Goal: Information Seeking & Learning: Learn about a topic

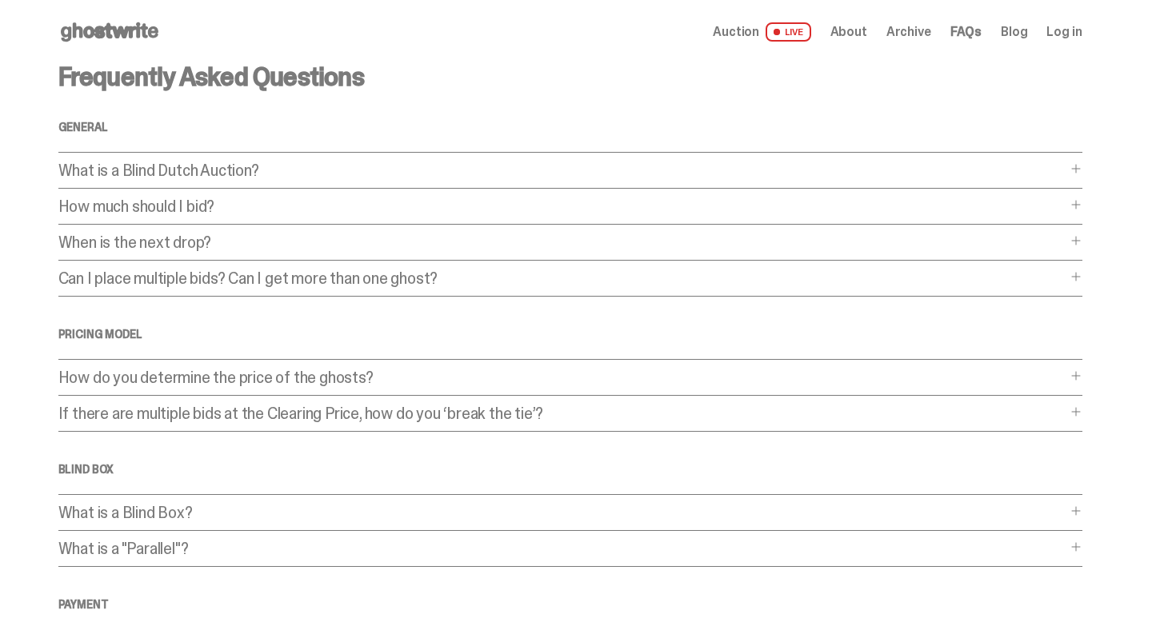
click at [251, 196] on div "Frequently Asked Questions General What is a Blind Dutch Auction? What is a Bli…" at bounding box center [570, 486] width 1024 height 845
click at [1081, 206] on span at bounding box center [1075, 204] width 13 height 13
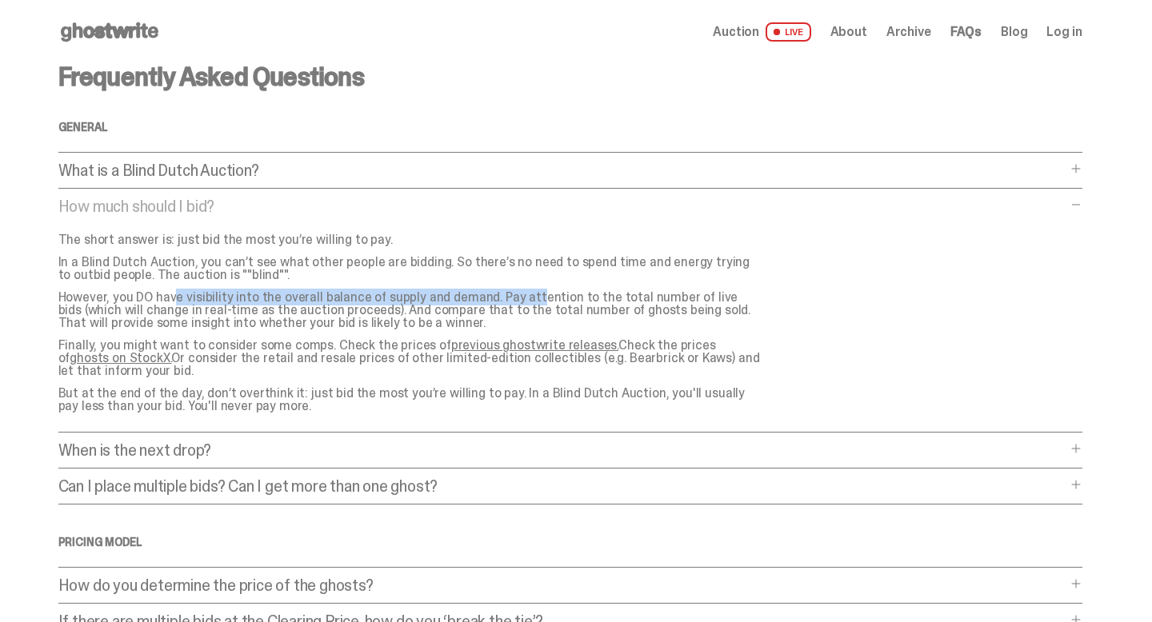
drag, startPoint x: 122, startPoint y: 295, endPoint x: 484, endPoint y: 293, distance: 361.5
click at [482, 293] on p "However, you DO have visibility into the overall balance of supply and demand. …" at bounding box center [410, 310] width 704 height 38
click at [381, 307] on p "However, you DO have visibility into the overall balance of supply and demand. …" at bounding box center [410, 310] width 704 height 38
click at [76, 356] on link "ghosts on StockX." at bounding box center [121, 358] width 102 height 17
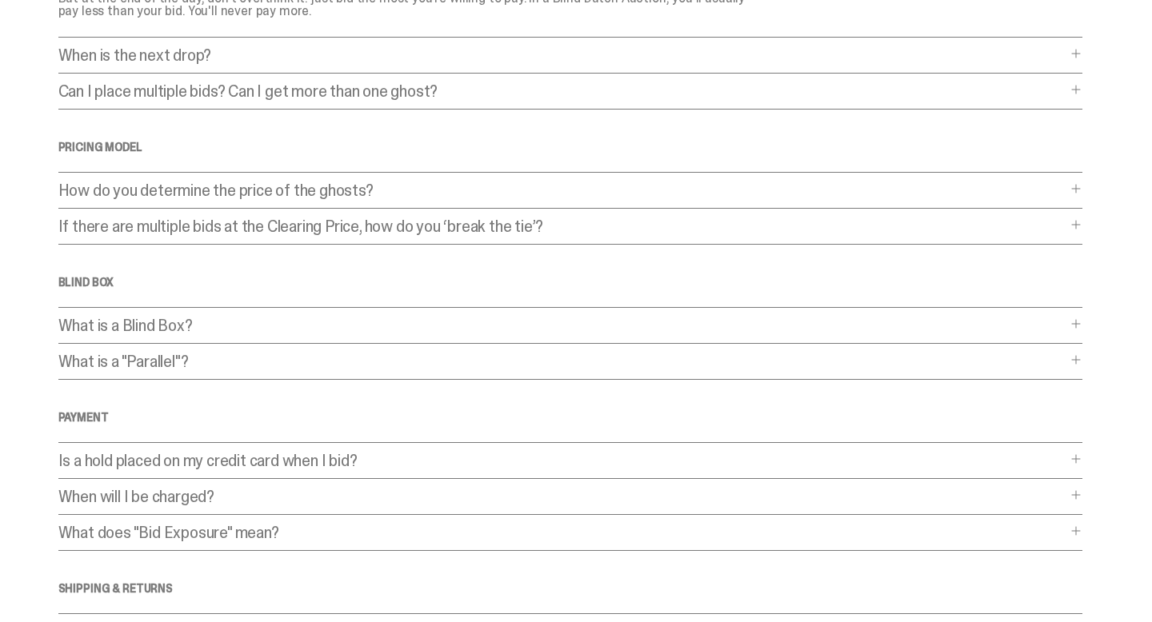
scroll to position [391, 0]
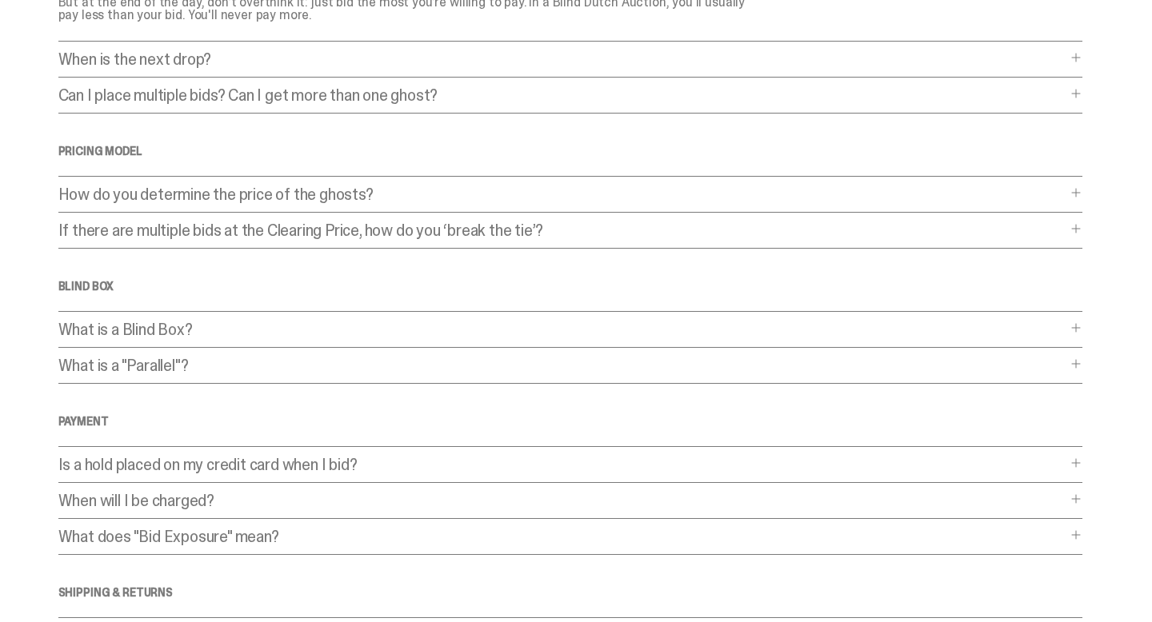
click at [290, 321] on div "Frequently Asked Questions General What is a Blind Dutch Auction? What is a Bli…" at bounding box center [570, 199] width 1024 height 1053
click at [1079, 320] on div "Frequently Asked Questions General What is a Blind Dutch Auction? What is a Bli…" at bounding box center [570, 199] width 1024 height 1053
click at [1081, 323] on span at bounding box center [1075, 328] width 13 height 13
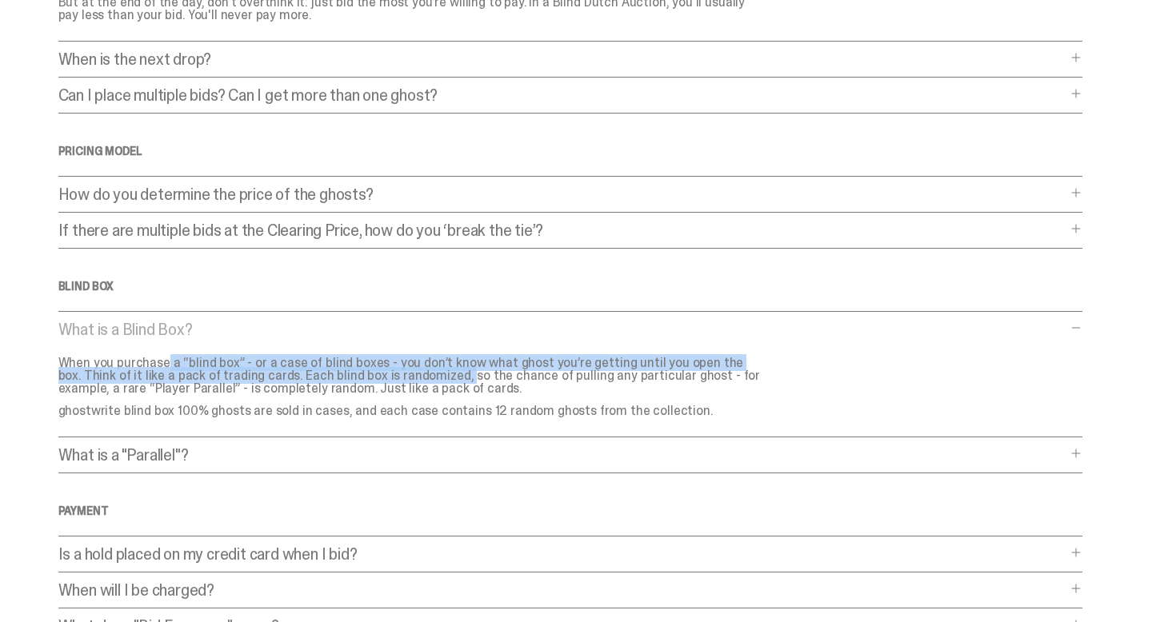
drag, startPoint x: 118, startPoint y: 367, endPoint x: 385, endPoint y: 375, distance: 267.3
click at [385, 373] on p "When you purchase a “blind box” - or a case of blind boxes - you don’t know wha…" at bounding box center [410, 376] width 704 height 38
click at [385, 375] on p "When you purchase a “blind box” - or a case of blind boxes - you don’t know wha…" at bounding box center [410, 376] width 704 height 38
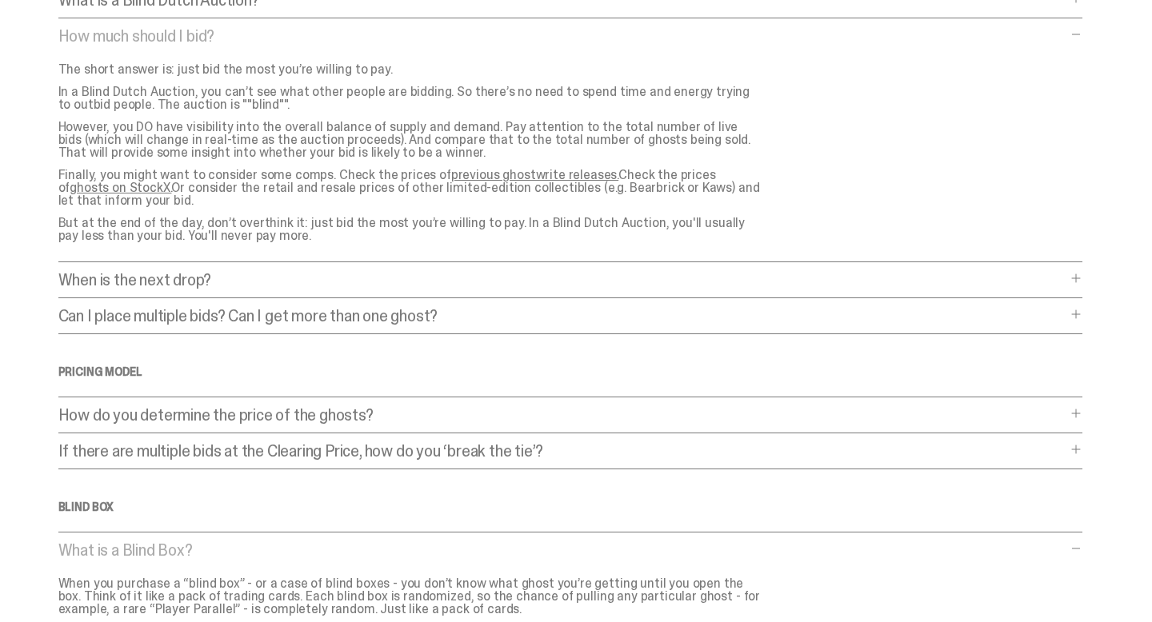
scroll to position [0, 0]
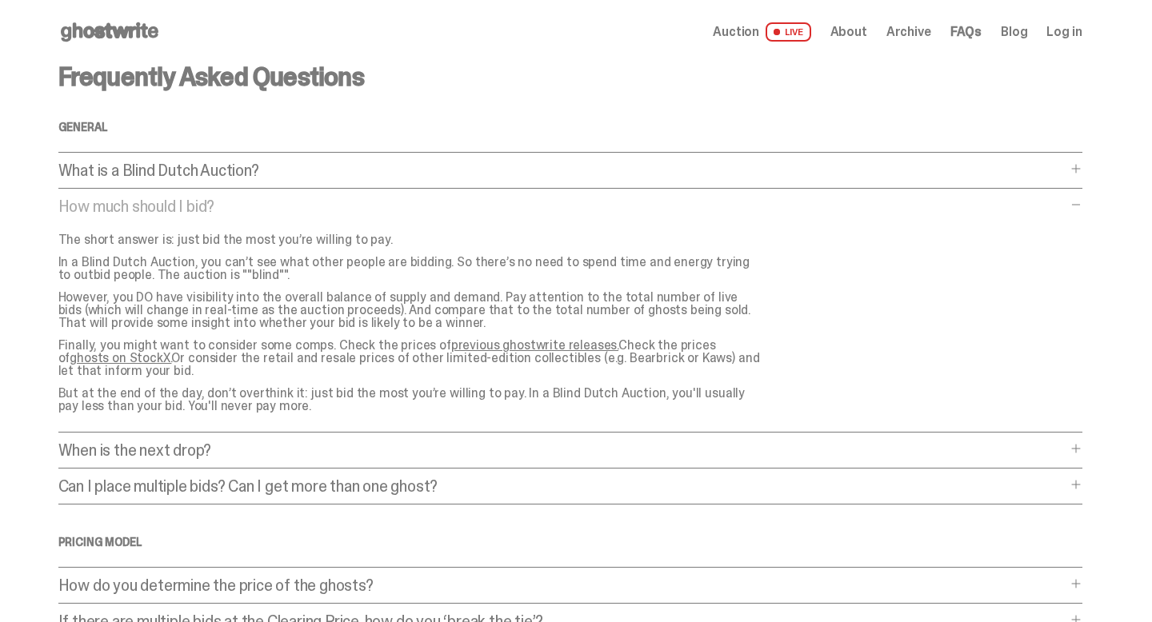
click at [138, 35] on use at bounding box center [110, 31] width 98 height 19
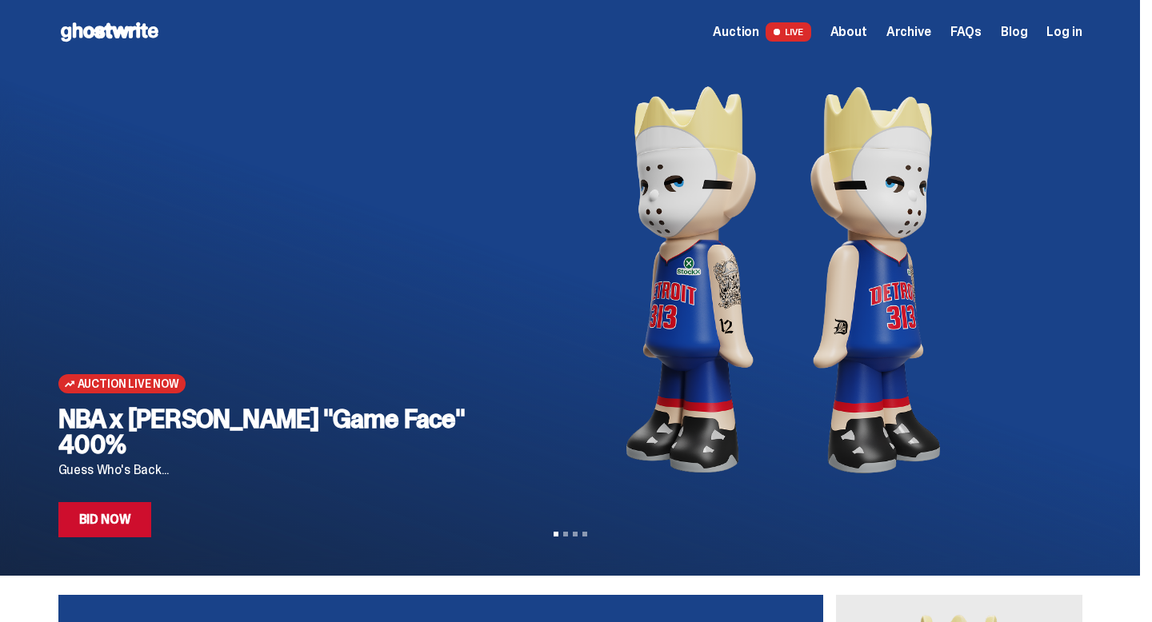
click at [811, 31] on span "LIVE" at bounding box center [788, 31] width 46 height 19
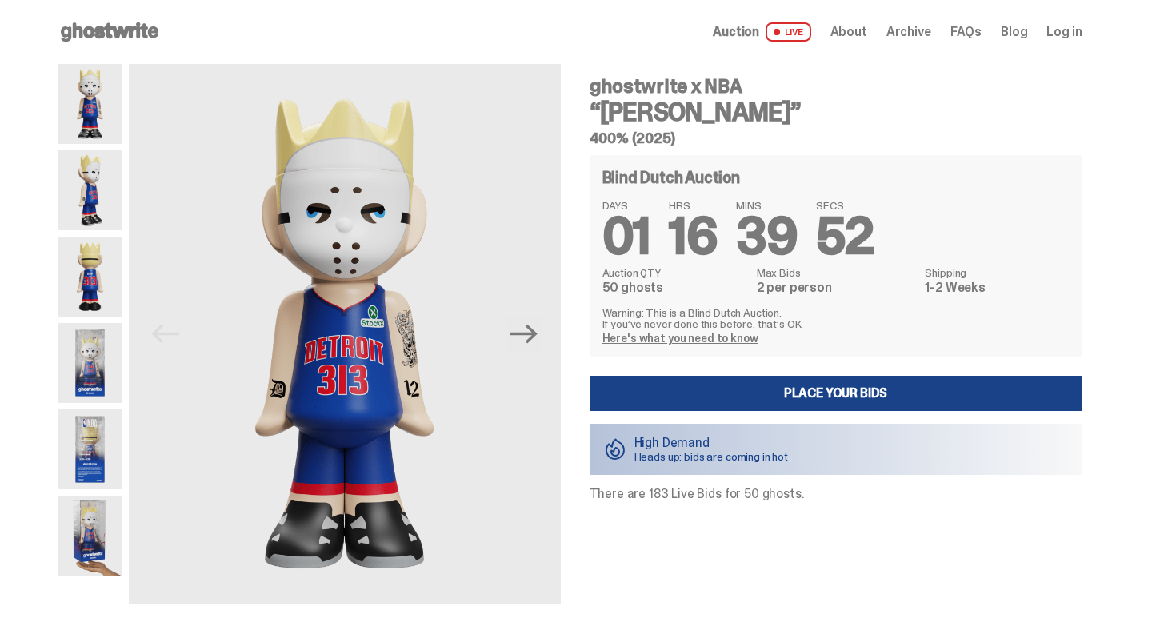
click at [152, 25] on icon at bounding box center [109, 32] width 102 height 26
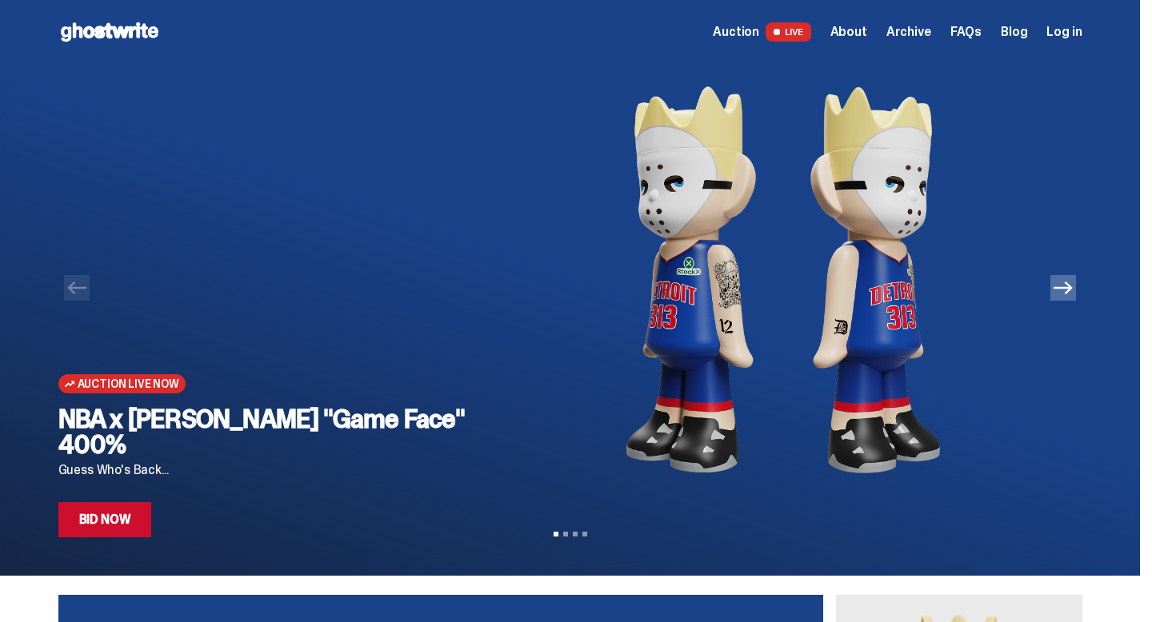
click at [1073, 286] on icon "Next" at bounding box center [1062, 288] width 19 height 13
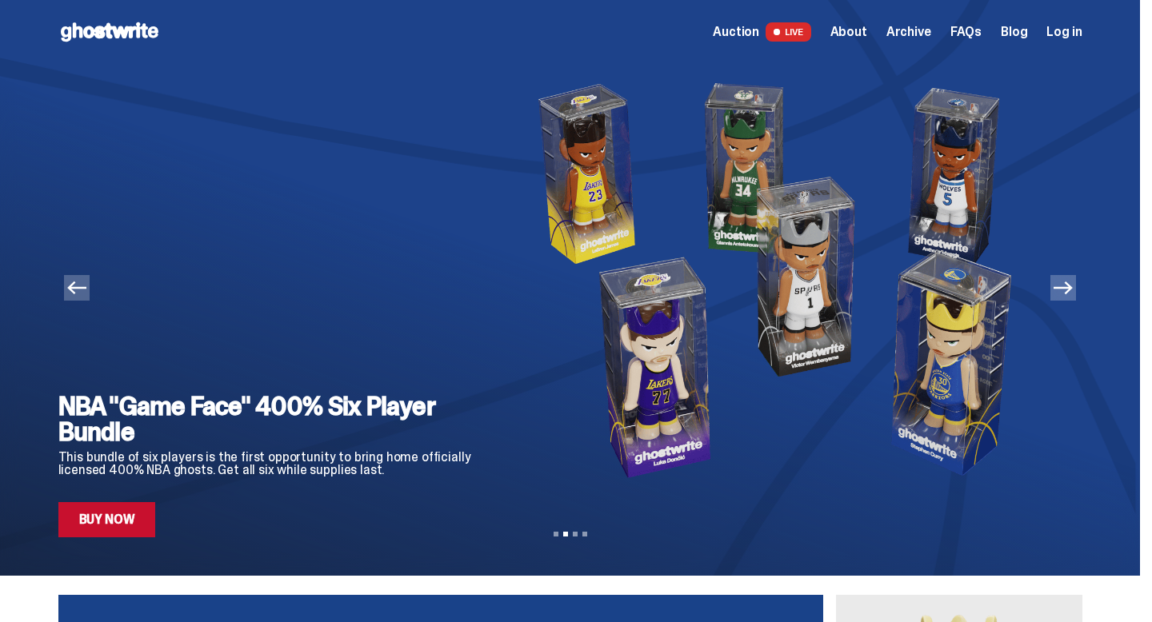
click at [93, 512] on link "Buy Now" at bounding box center [107, 519] width 98 height 35
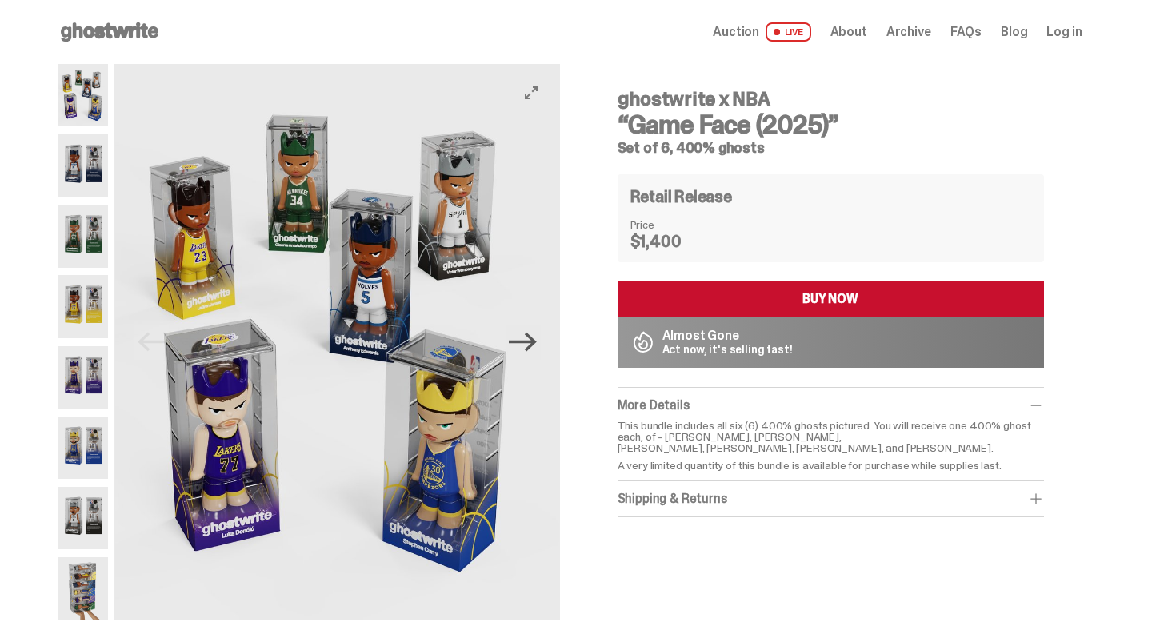
click at [535, 338] on icon "Next" at bounding box center [523, 342] width 28 height 19
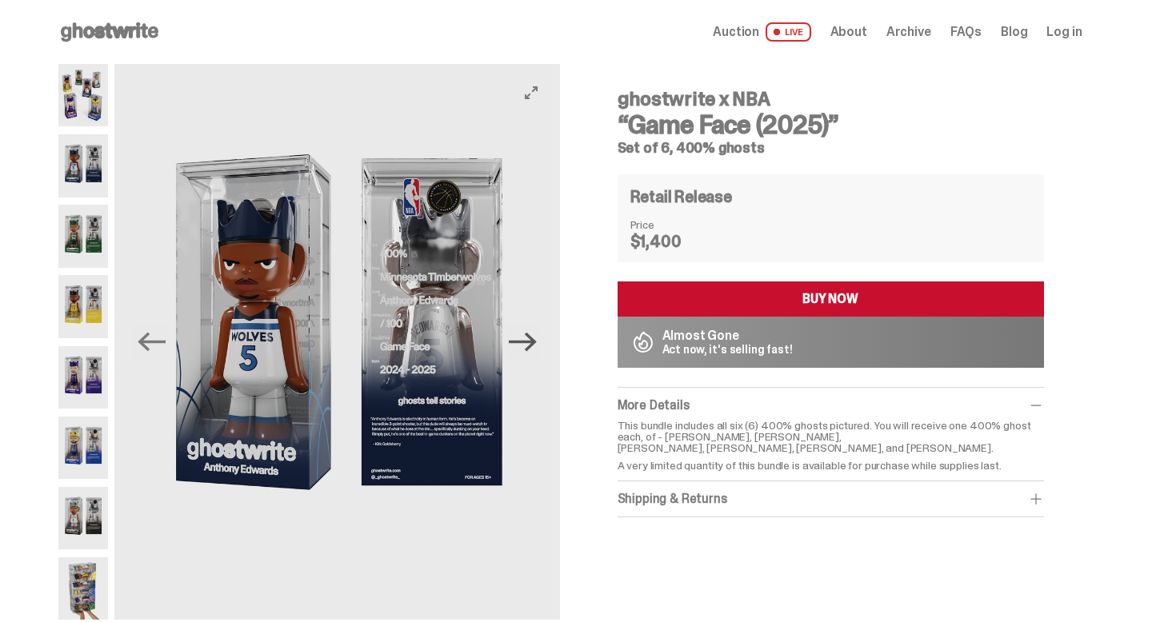
click at [535, 338] on icon "Next" at bounding box center [523, 342] width 28 height 19
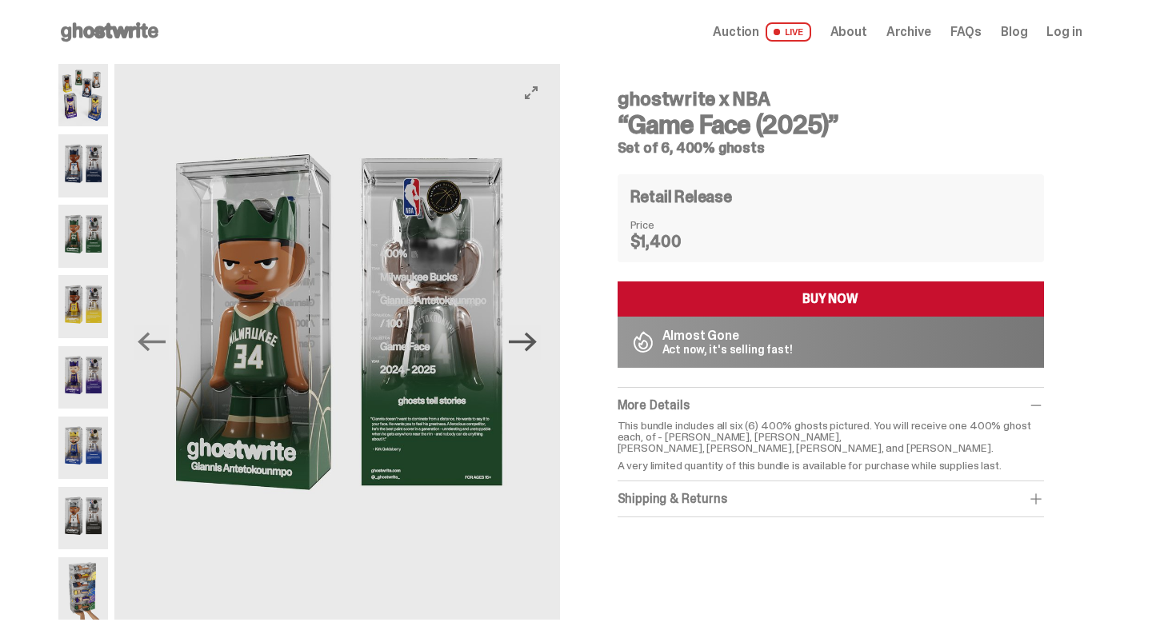
click at [535, 338] on icon "Next" at bounding box center [523, 342] width 28 height 19
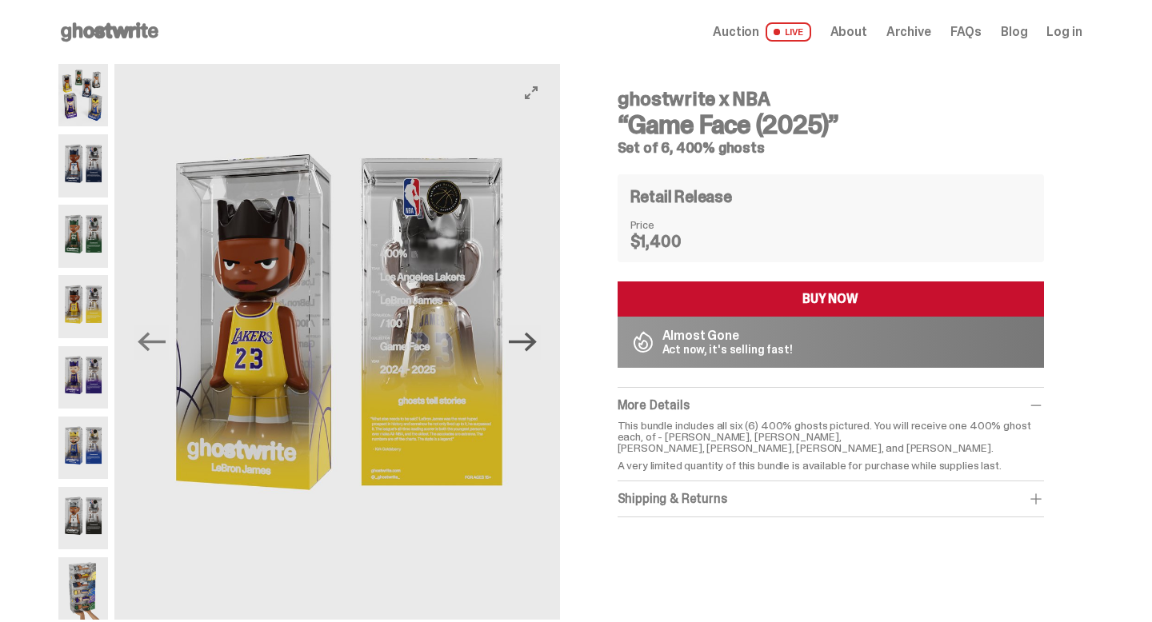
click at [535, 338] on icon "Next" at bounding box center [523, 342] width 28 height 19
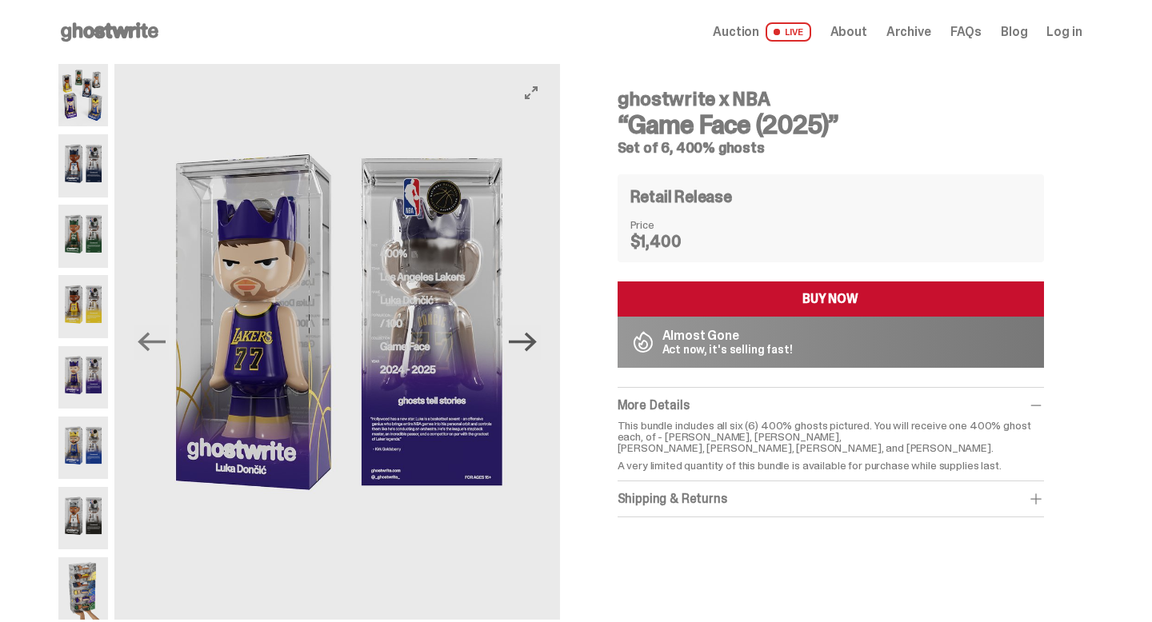
click at [535, 338] on icon "Next" at bounding box center [523, 342] width 28 height 19
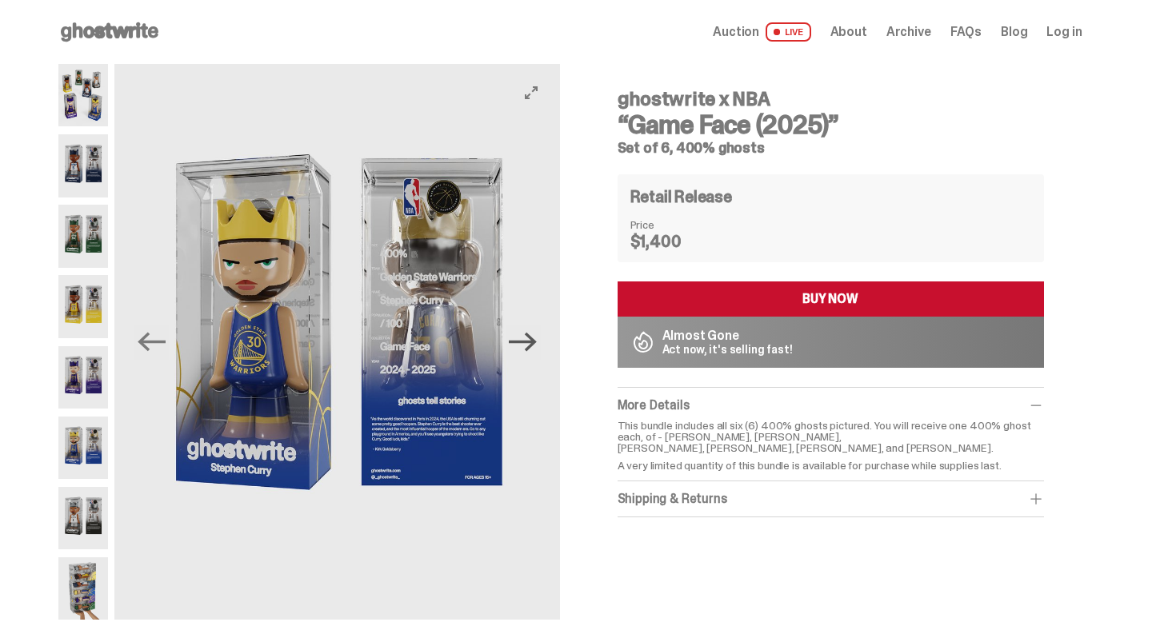
click at [535, 338] on icon "Next" at bounding box center [523, 342] width 28 height 19
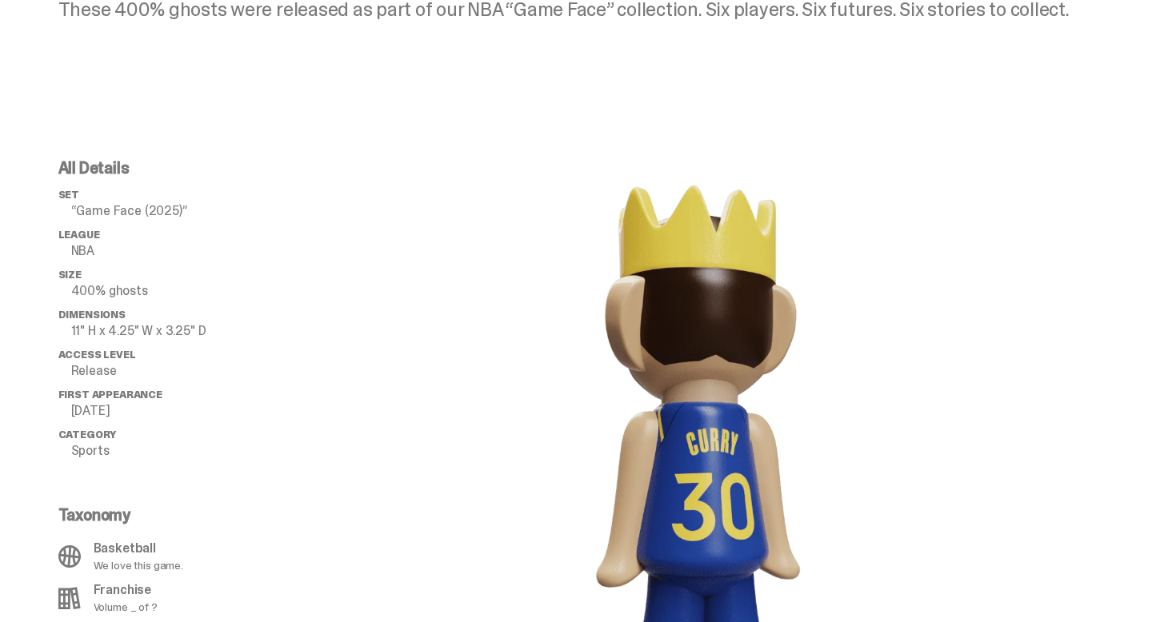
scroll to position [1001, 0]
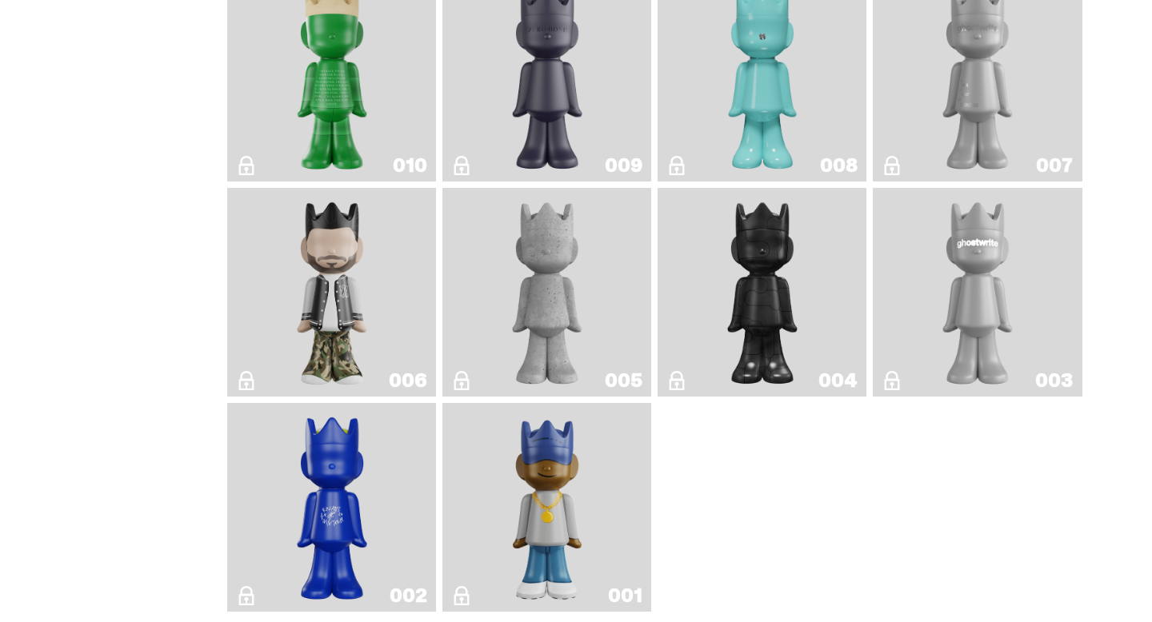
scroll to position [2992, 0]
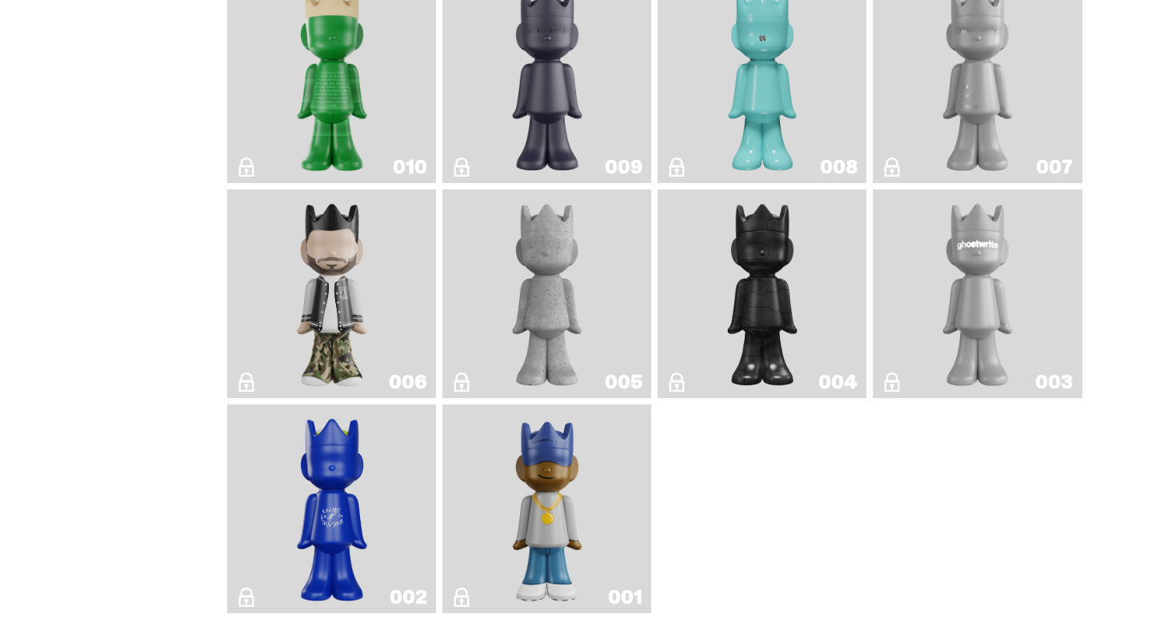
click at [550, 330] on img "Concrete" at bounding box center [547, 294] width 85 height 196
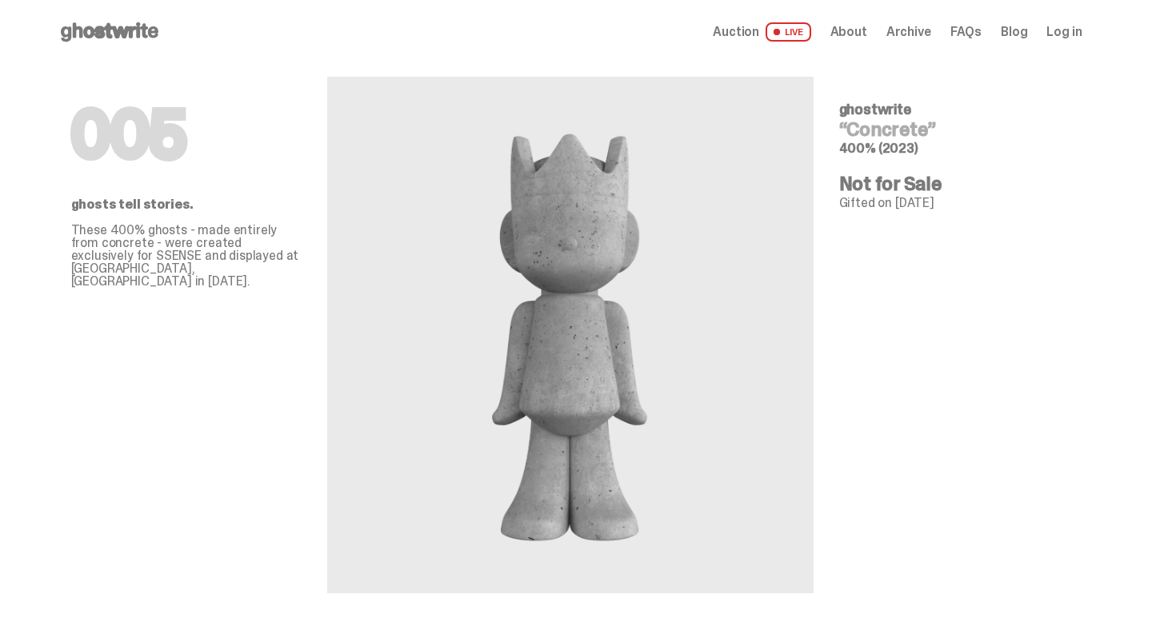
click at [125, 27] on use at bounding box center [110, 31] width 98 height 19
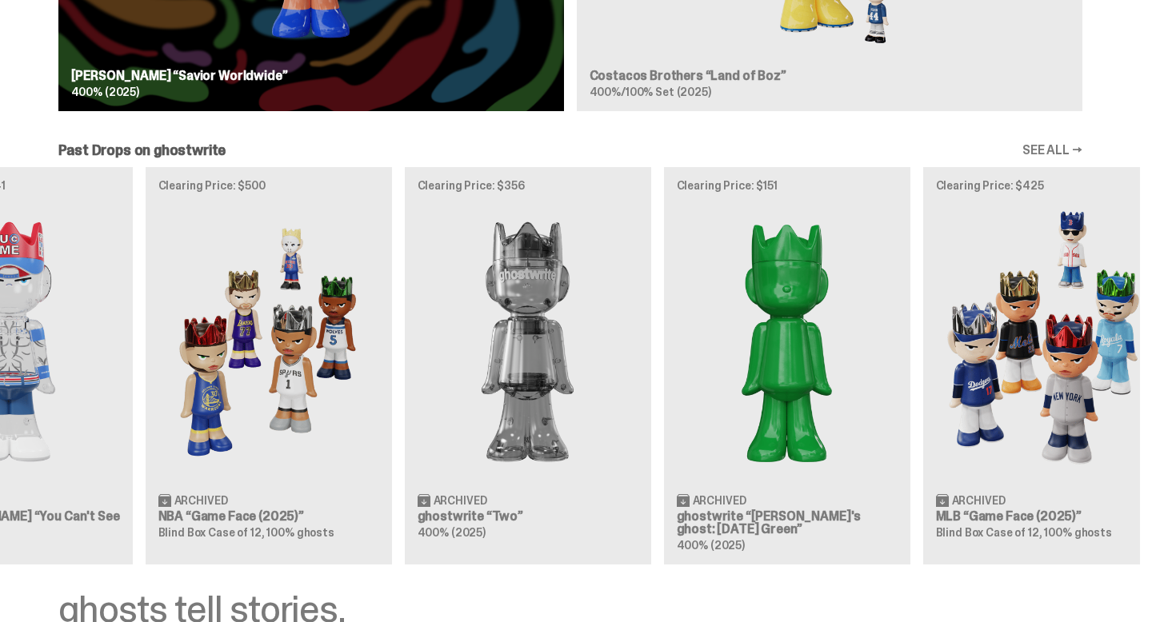
scroll to position [0, 518]
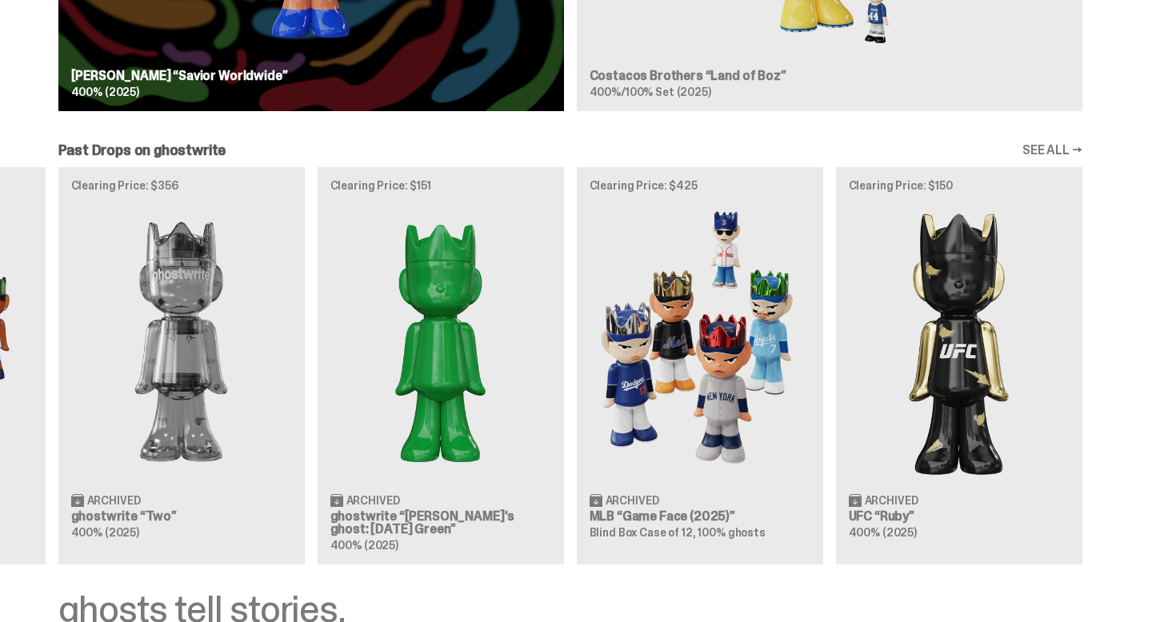
click at [45, 462] on div "Clearing Price: $441 Archived WWE John Cena “You Can't See Me” 400% (2025) Clea…" at bounding box center [52, 365] width 1024 height 397
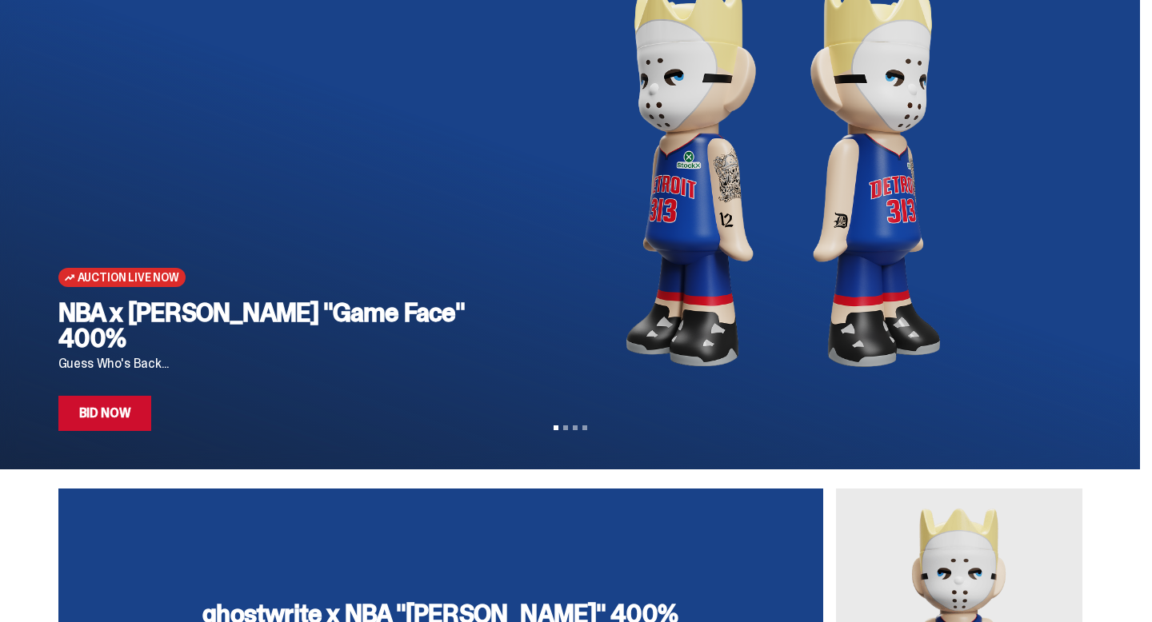
scroll to position [0, 0]
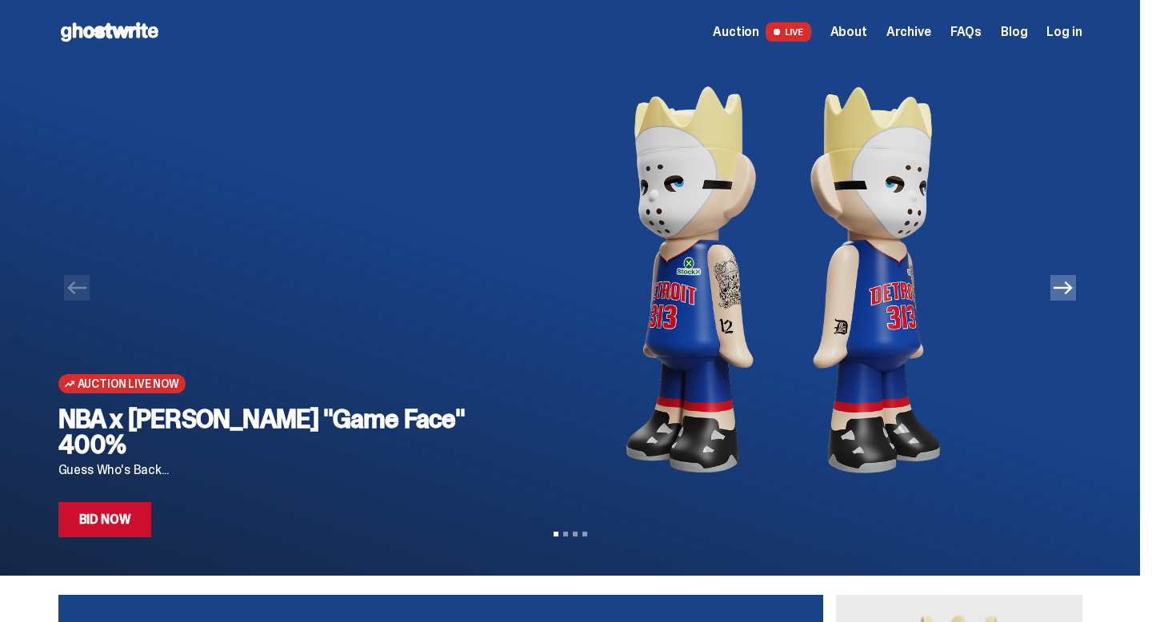
click at [1073, 284] on icon "Next" at bounding box center [1062, 287] width 19 height 19
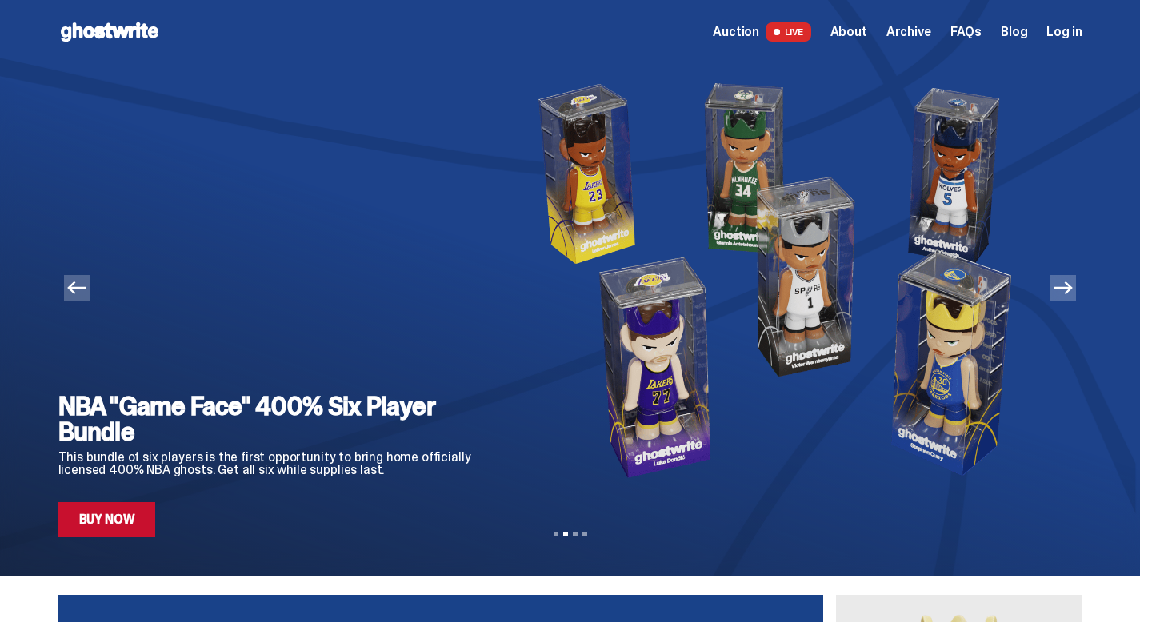
click at [1073, 284] on icon "Next" at bounding box center [1062, 288] width 19 height 13
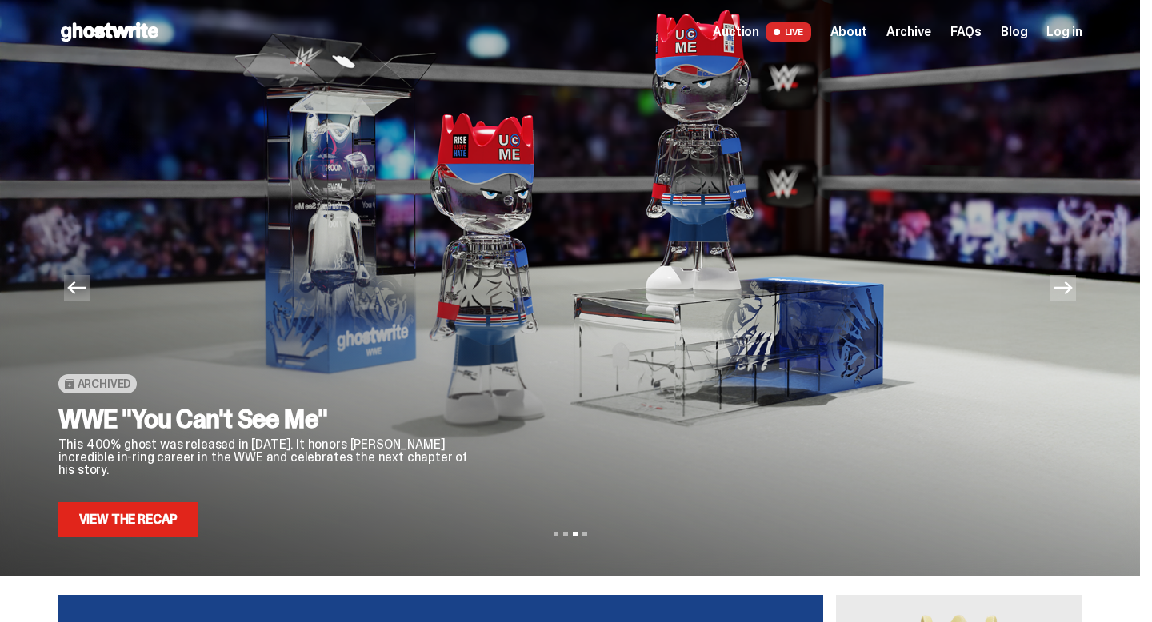
click at [1073, 284] on icon "Next" at bounding box center [1062, 288] width 19 height 13
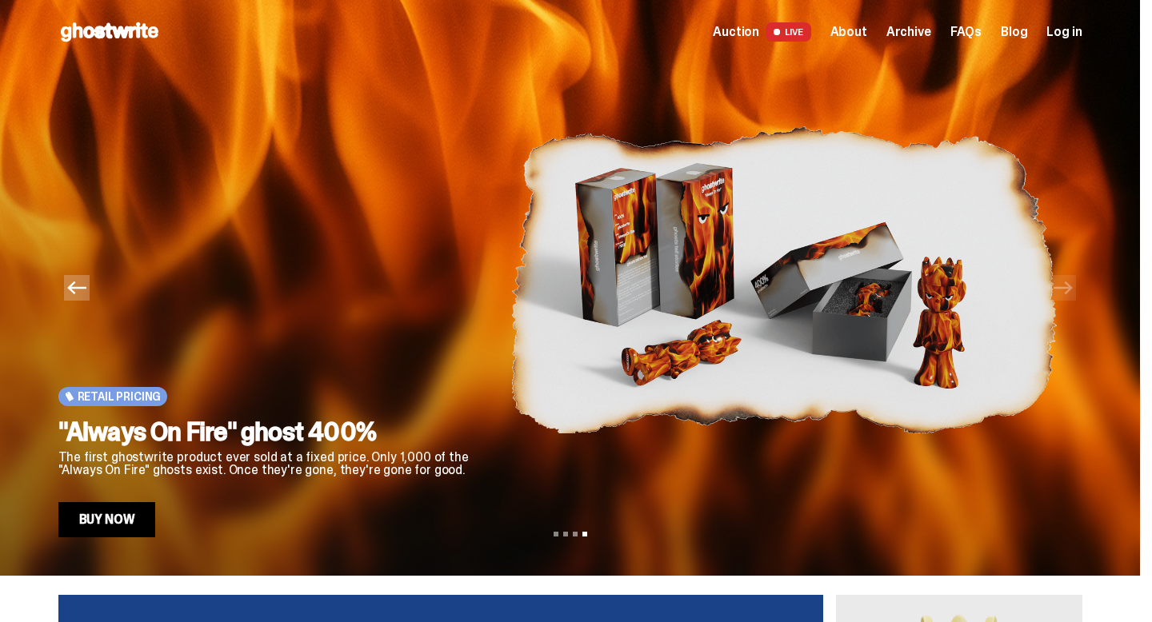
click at [126, 518] on link "Buy Now" at bounding box center [107, 519] width 98 height 35
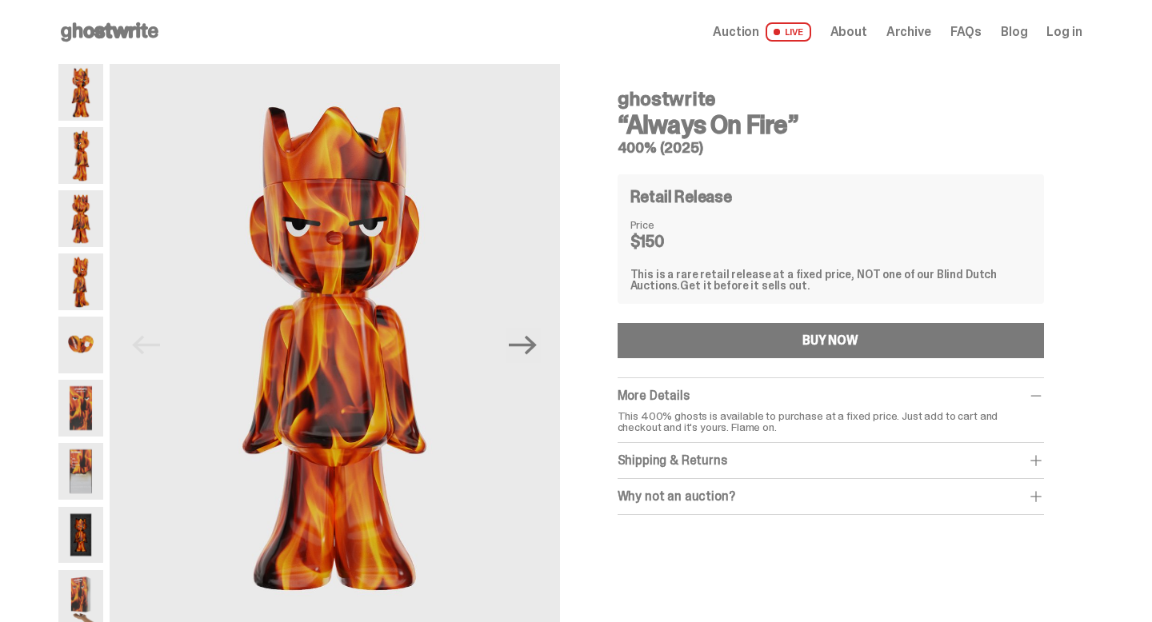
click at [74, 485] on img at bounding box center [80, 471] width 45 height 57
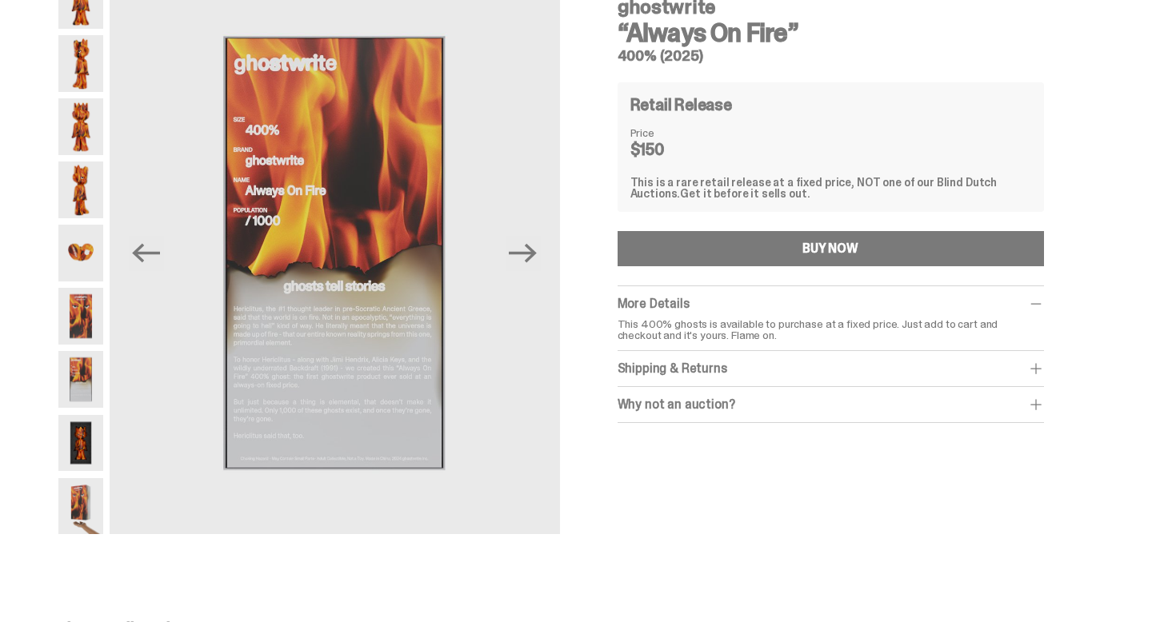
scroll to position [90, 0]
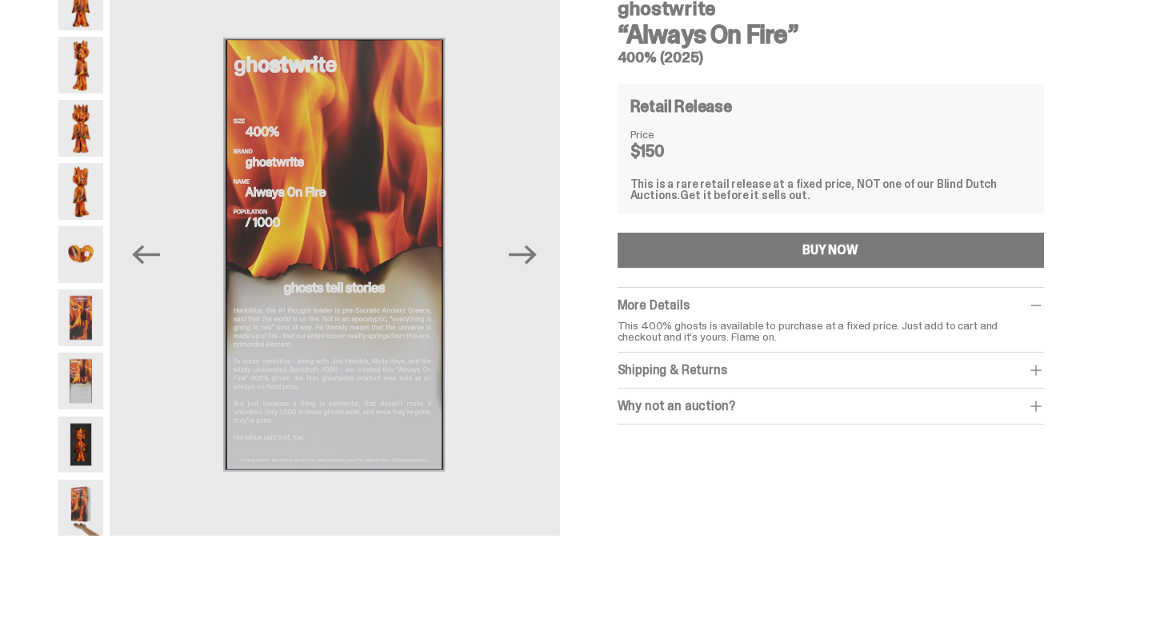
click at [88, 513] on img at bounding box center [80, 508] width 45 height 57
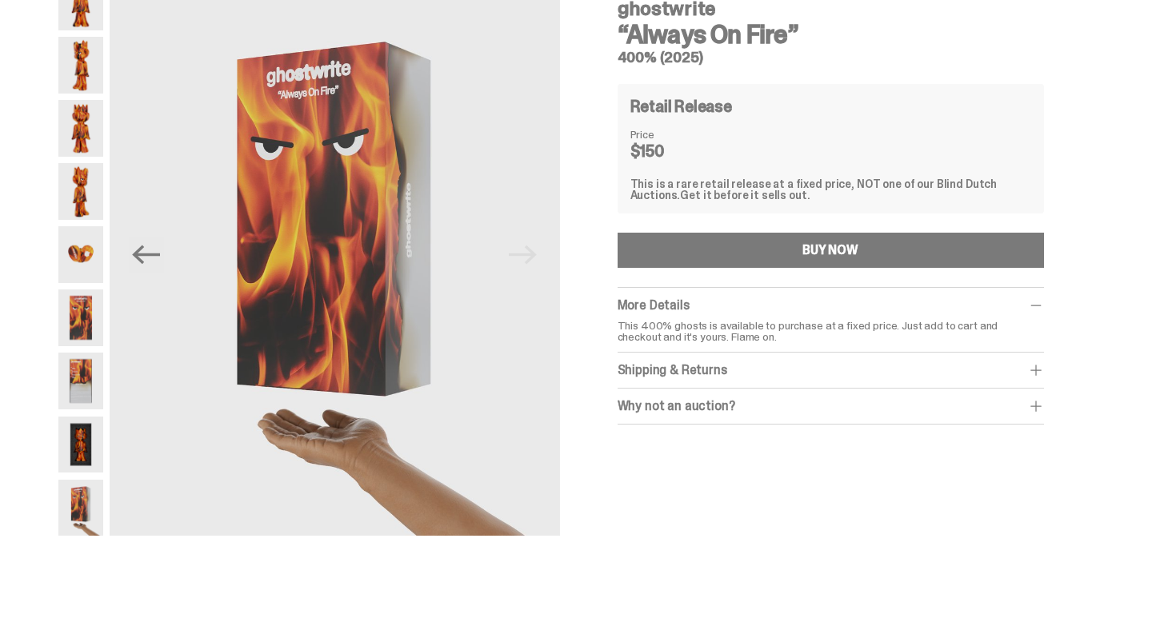
click at [88, 465] on img at bounding box center [80, 445] width 45 height 57
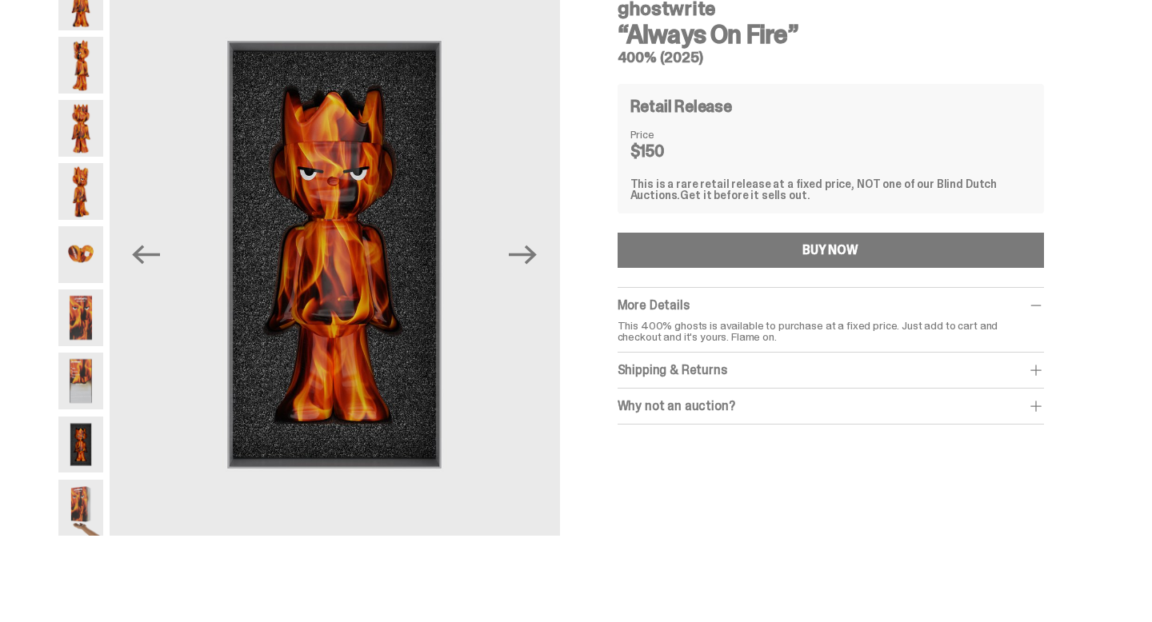
click at [87, 413] on div at bounding box center [80, 255] width 45 height 562
click at [79, 505] on img at bounding box center [80, 508] width 45 height 57
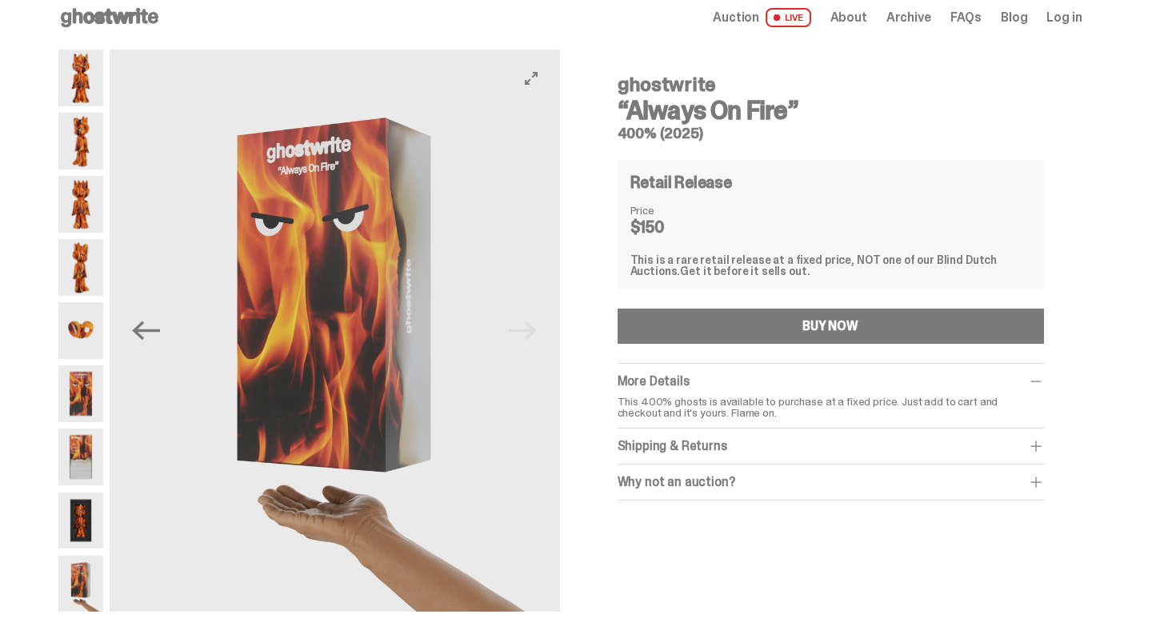
scroll to position [6, 0]
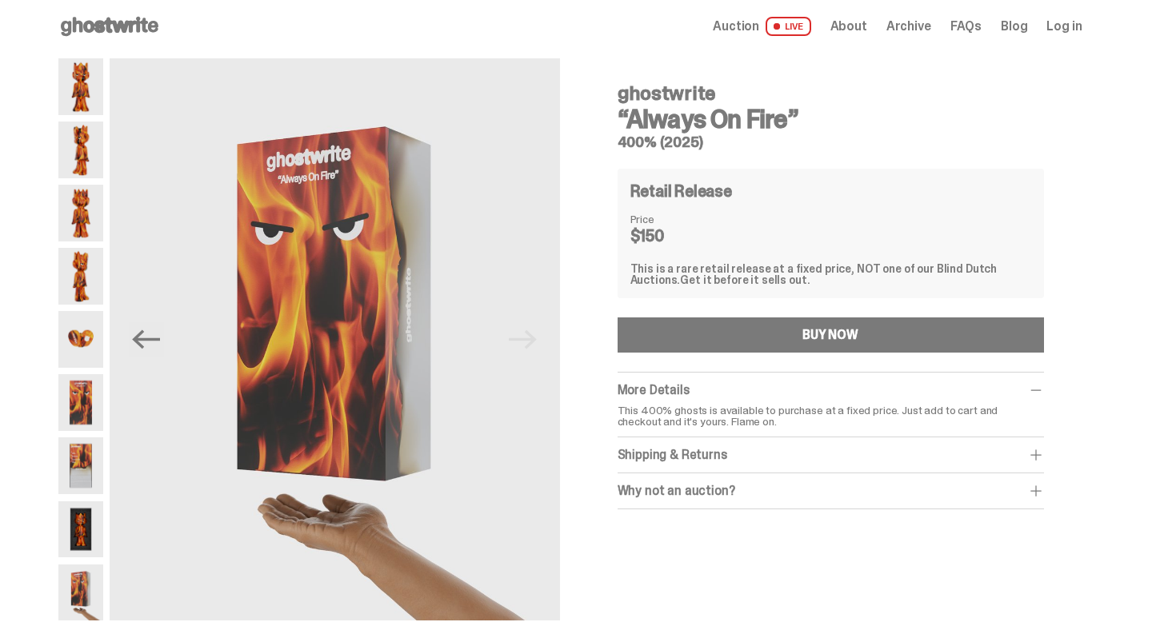
click at [68, 173] on img at bounding box center [80, 150] width 45 height 57
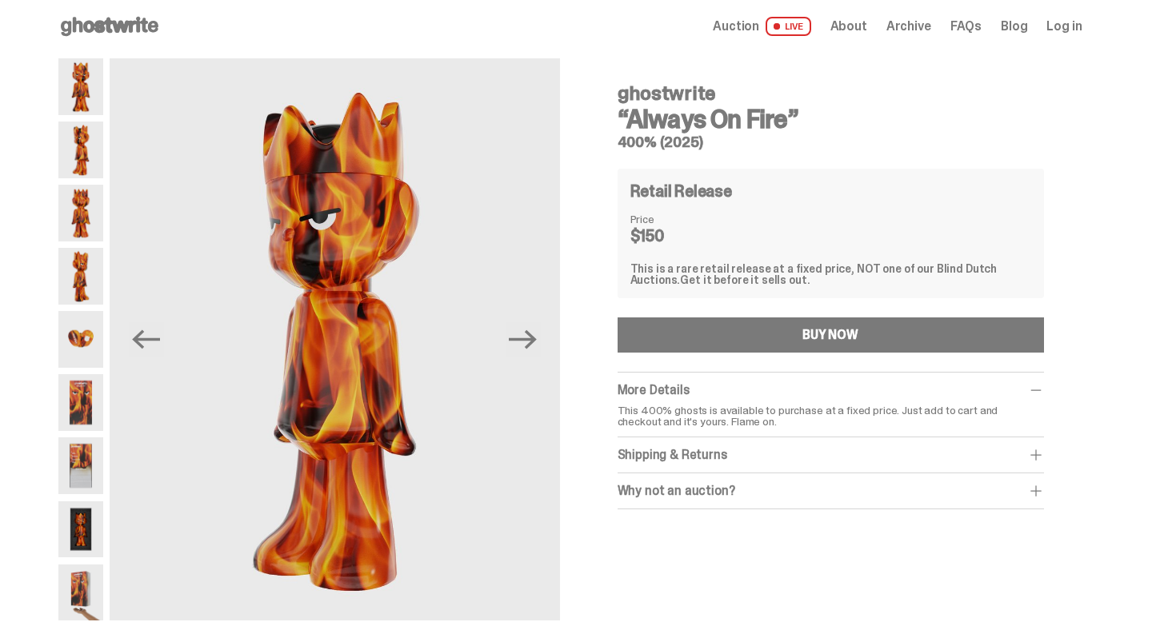
click at [74, 218] on img at bounding box center [80, 213] width 45 height 57
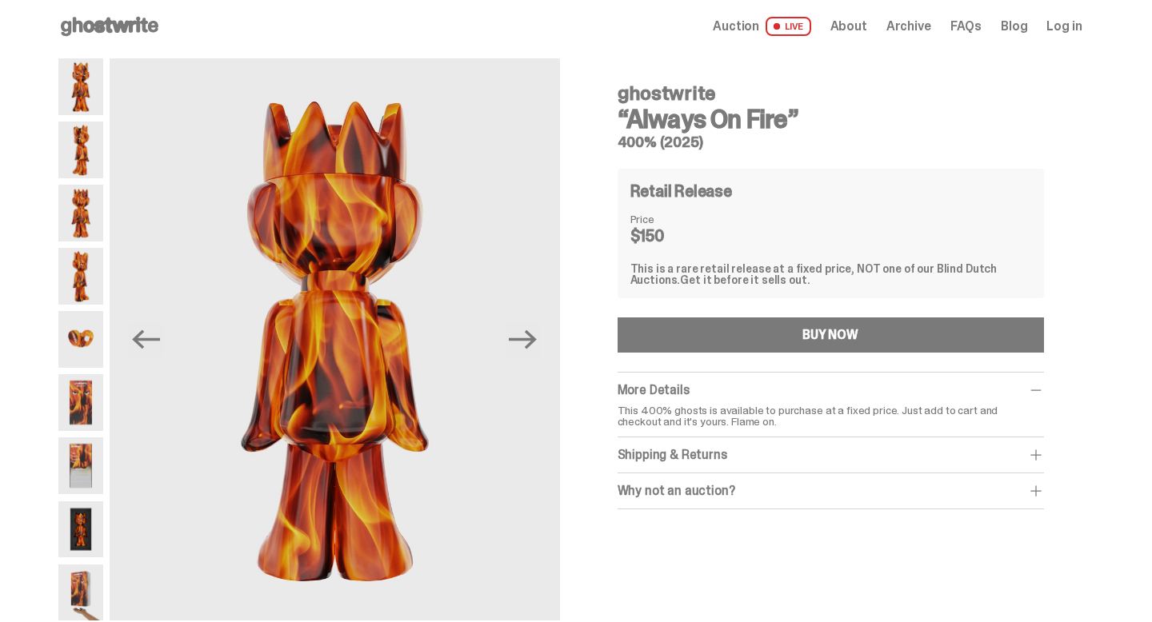
click at [74, 314] on img at bounding box center [80, 339] width 45 height 57
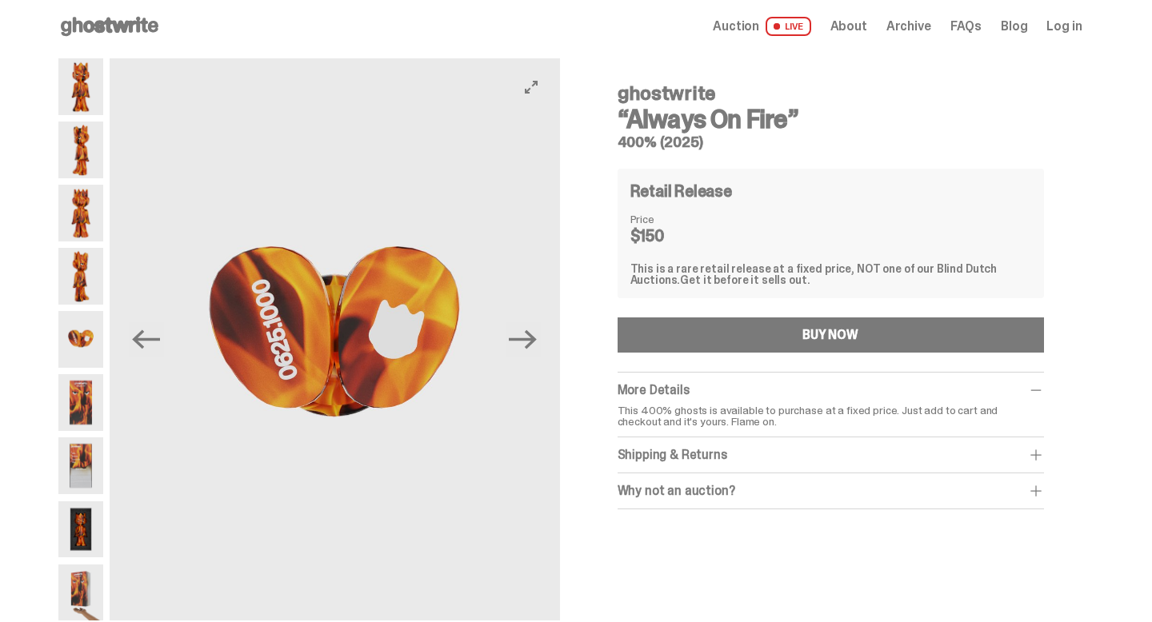
scroll to position [80, 0]
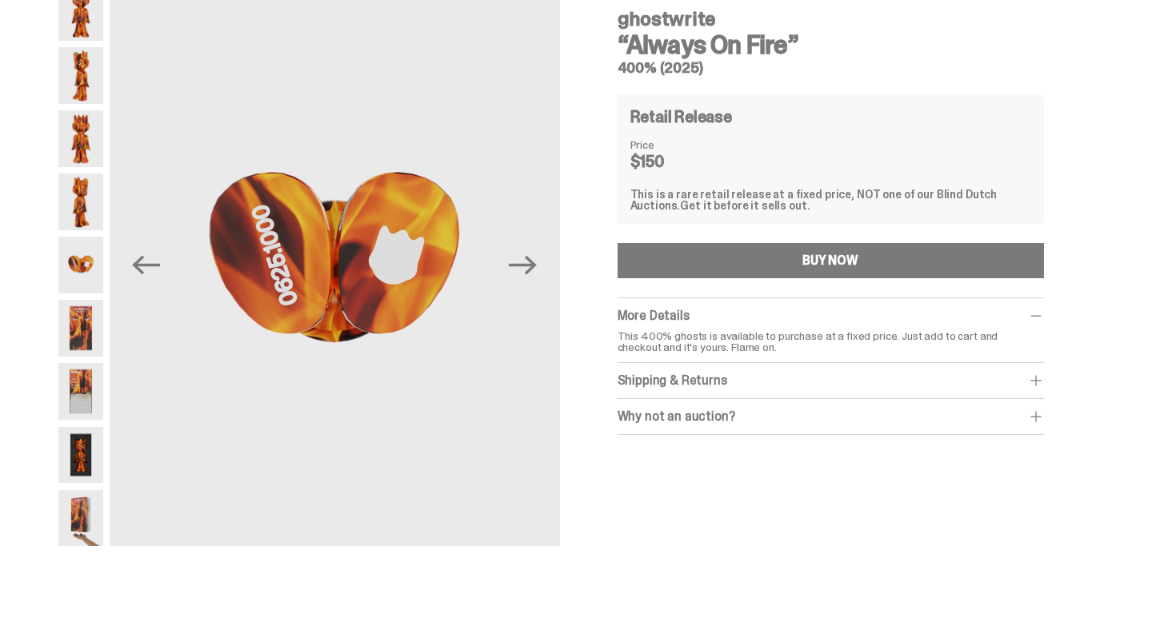
click at [98, 458] on img at bounding box center [80, 455] width 45 height 57
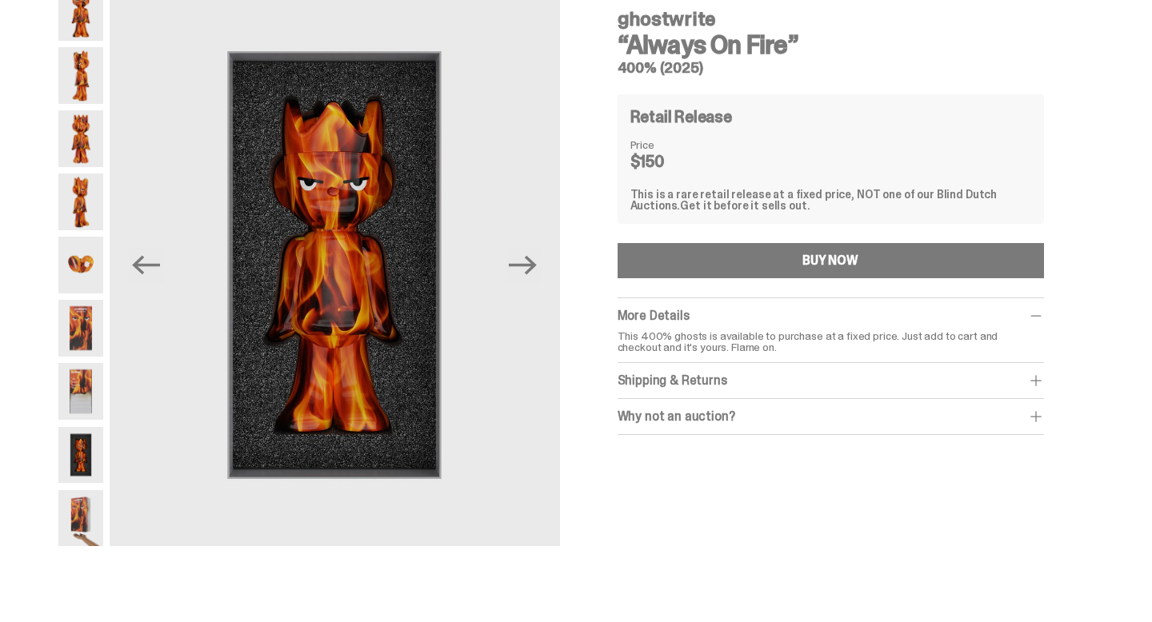
click at [84, 507] on img at bounding box center [80, 518] width 45 height 57
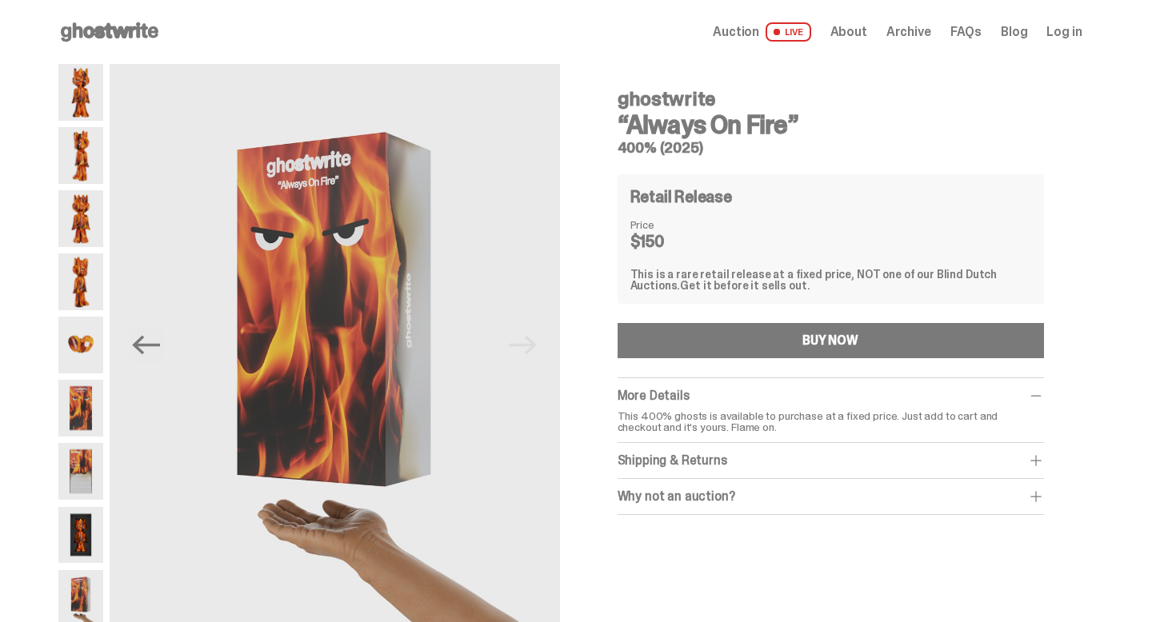
click at [138, 35] on use at bounding box center [110, 31] width 98 height 19
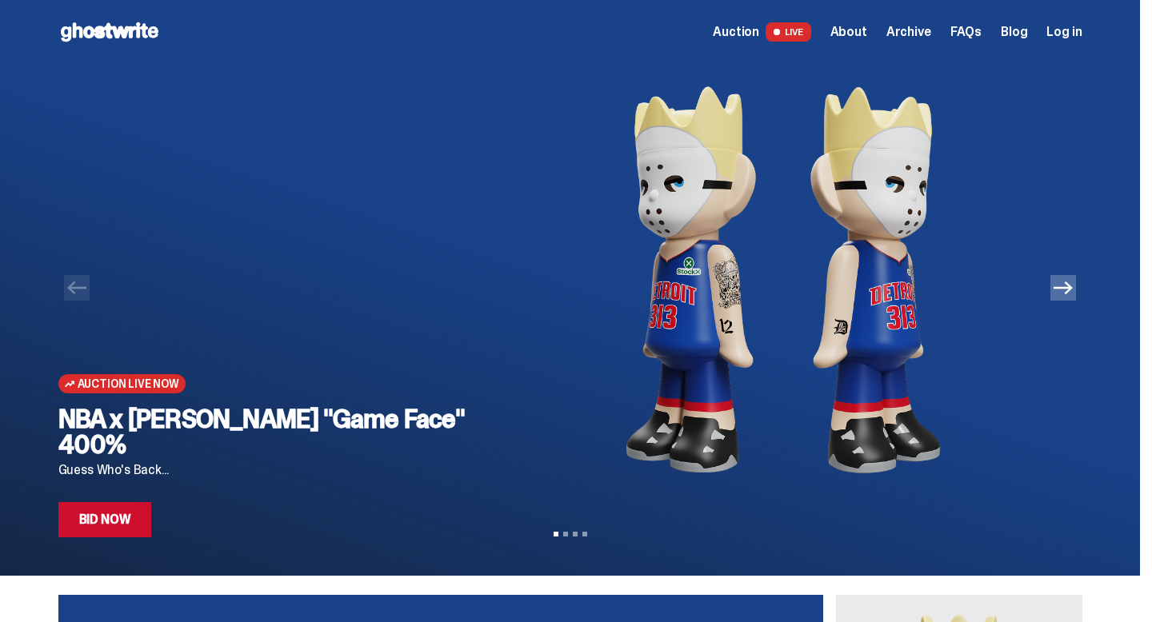
click at [861, 116] on img at bounding box center [783, 280] width 546 height 432
click at [142, 37] on use at bounding box center [110, 31] width 98 height 19
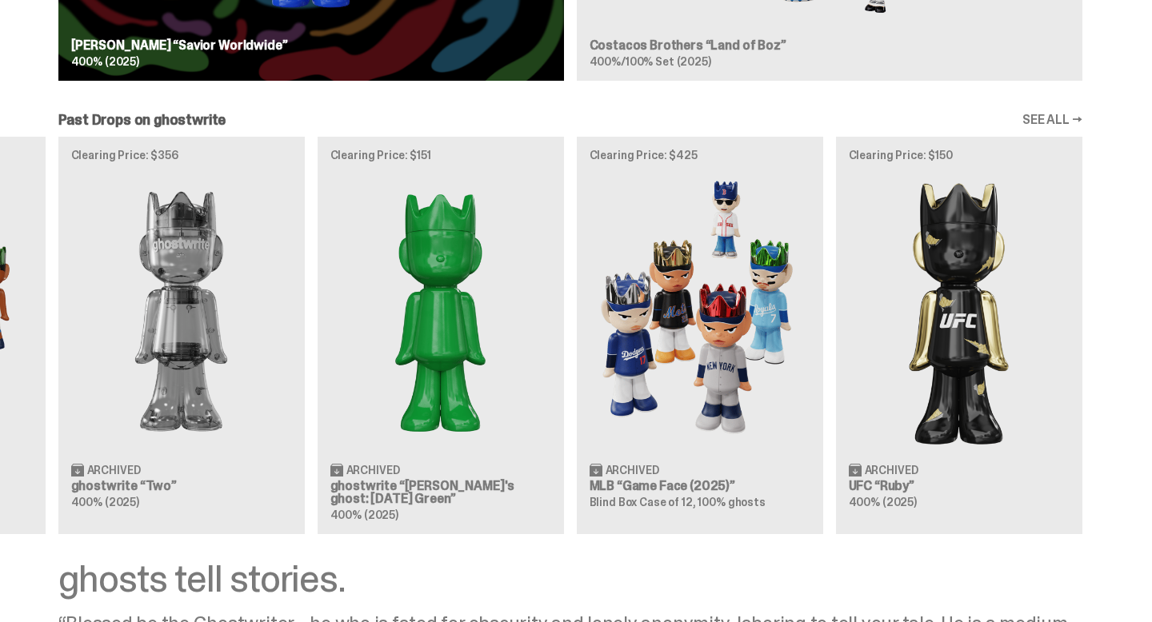
scroll to position [1661, 0]
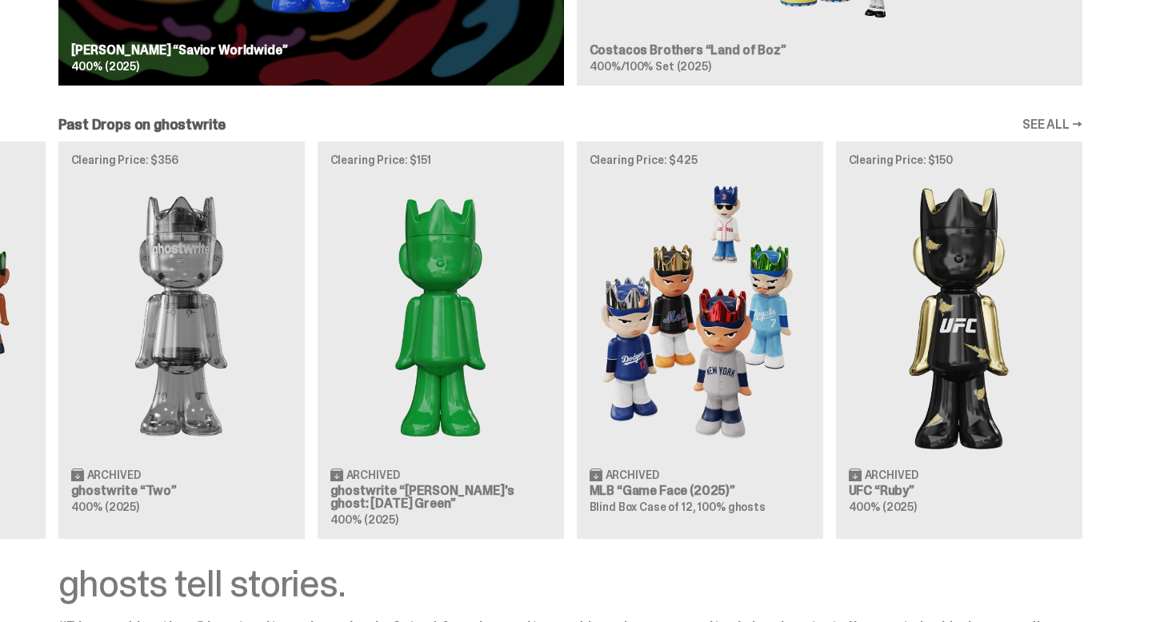
click at [945, 318] on div "Clearing Price: $441 Archived WWE John Cena “You Can't See Me” 400% (2025) Clea…" at bounding box center [570, 340] width 1140 height 397
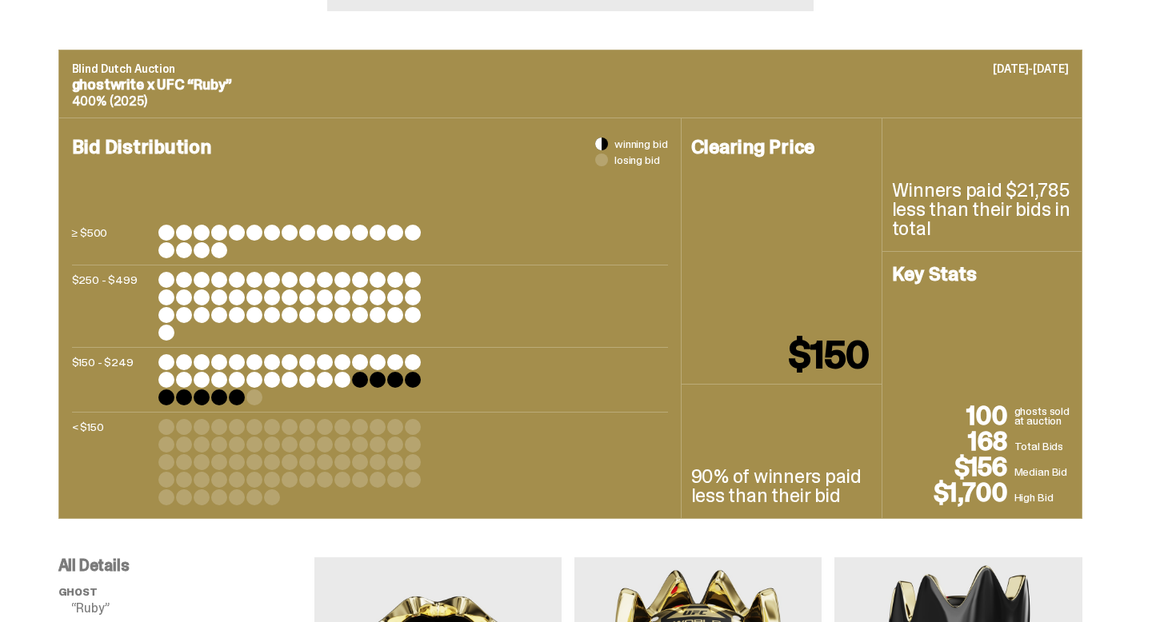
scroll to position [585, 0]
